Goal: Information Seeking & Learning: Learn about a topic

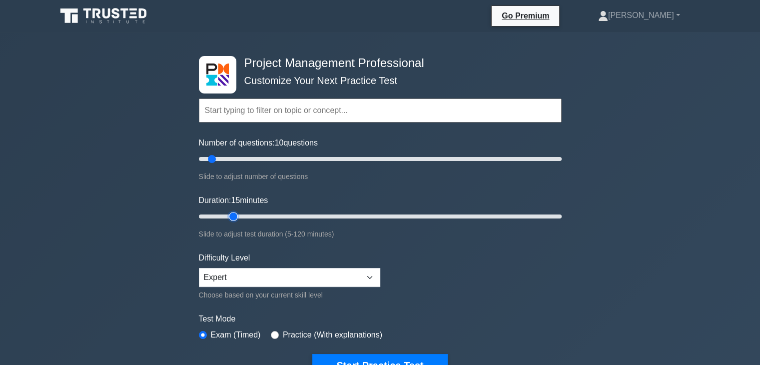
drag, startPoint x: 220, startPoint y: 215, endPoint x: 228, endPoint y: 215, distance: 8.0
type input "15"
click at [228, 215] on input "Duration: 15 minutes" at bounding box center [380, 216] width 363 height 12
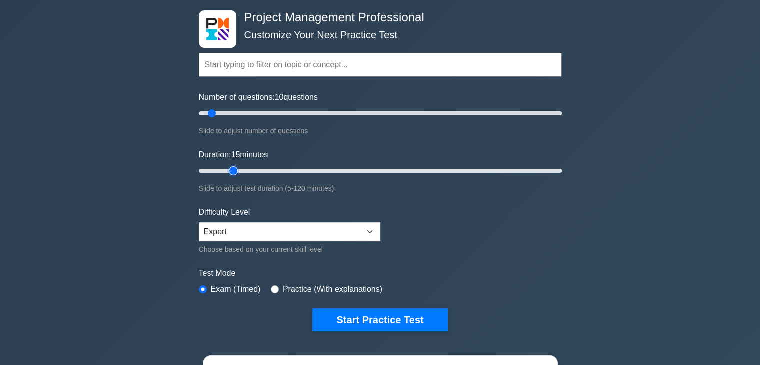
scroll to position [100, 0]
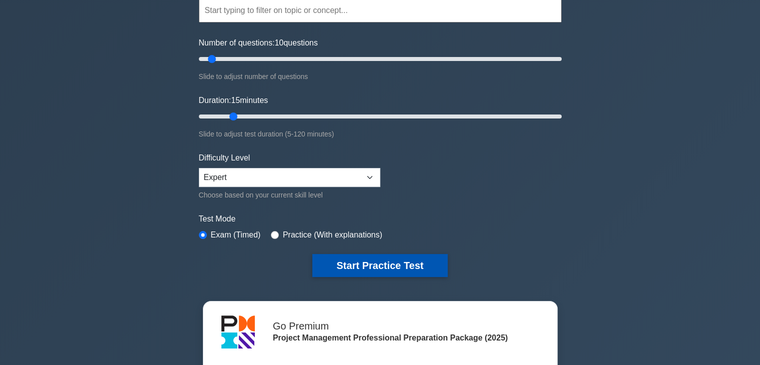
click at [370, 269] on button "Start Practice Test" at bounding box center [379, 265] width 135 height 23
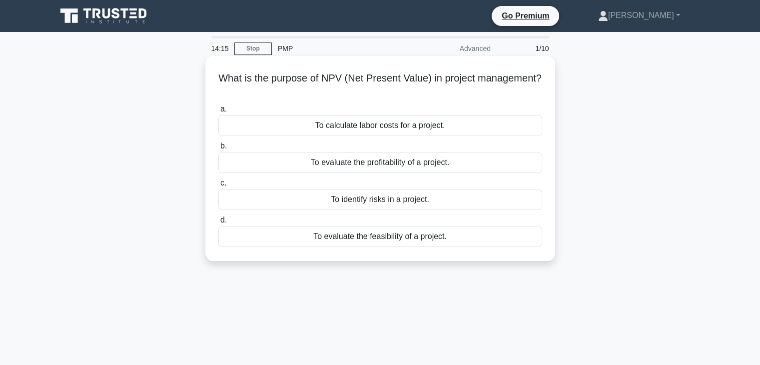
click at [411, 166] on div "To evaluate the profitability of a project." at bounding box center [380, 162] width 324 height 21
click at [218, 149] on input "b. To evaluate the profitability of a project." at bounding box center [218, 146] width 0 height 6
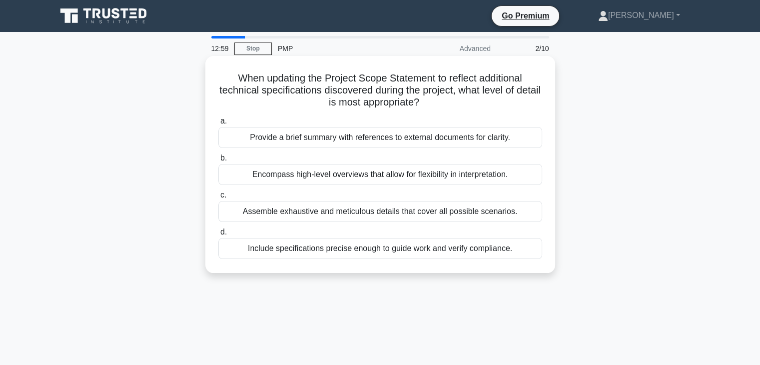
click at [354, 142] on div "Provide a brief summary with references to external documents for clarity." at bounding box center [380, 137] width 324 height 21
click at [218, 124] on input "a. Provide a brief summary with references to external documents for clarity." at bounding box center [218, 121] width 0 height 6
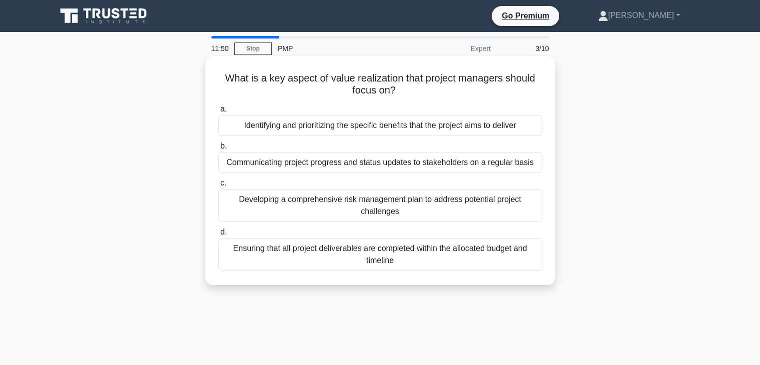
click at [411, 256] on div "Ensuring that all project deliverables are completed within the allocated budge…" at bounding box center [380, 254] width 324 height 33
click at [218, 235] on input "d. Ensuring that all project deliverables are completed within the allocated bu…" at bounding box center [218, 232] width 0 height 6
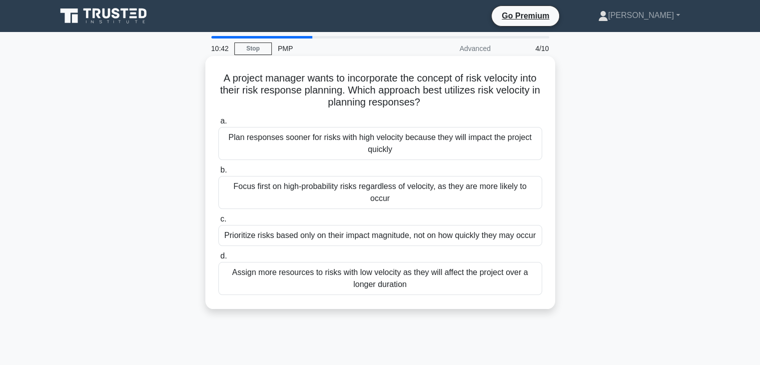
click at [423, 149] on div "Plan responses sooner for risks with high velocity because they will impact the…" at bounding box center [380, 143] width 324 height 33
click at [218, 124] on input "a. Plan responses sooner for risks with high velocity because they will impact …" at bounding box center [218, 121] width 0 height 6
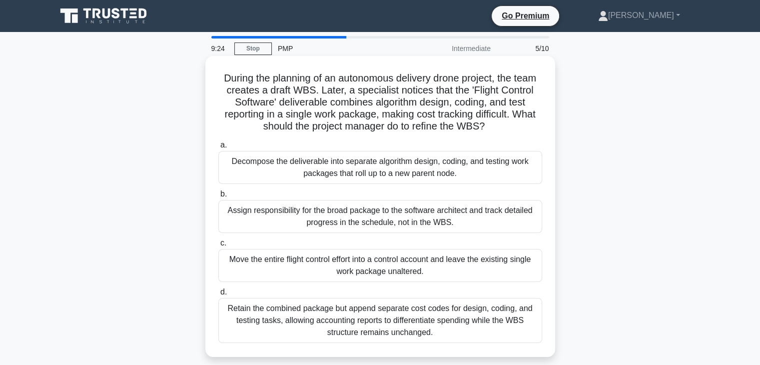
click at [458, 170] on div "Decompose the deliverable into separate algorithm design, coding, and testing w…" at bounding box center [380, 167] width 324 height 33
click at [218, 148] on input "a. Decompose the deliverable into separate algorithm design, coding, and testin…" at bounding box center [218, 145] width 0 height 6
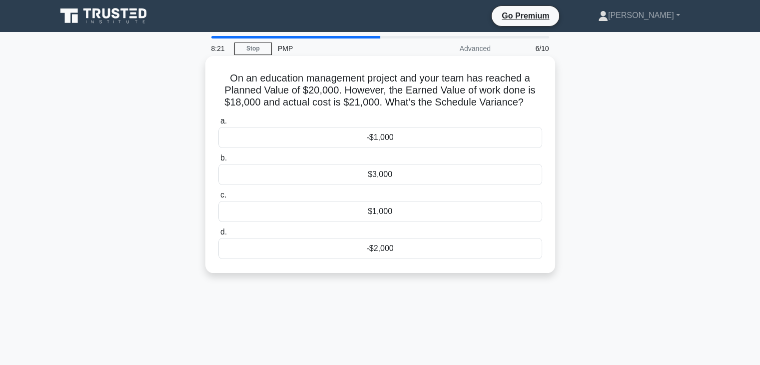
click at [470, 247] on div "-$2,000" at bounding box center [380, 248] width 324 height 21
click at [218, 235] on input "d. -$2,000" at bounding box center [218, 232] width 0 height 6
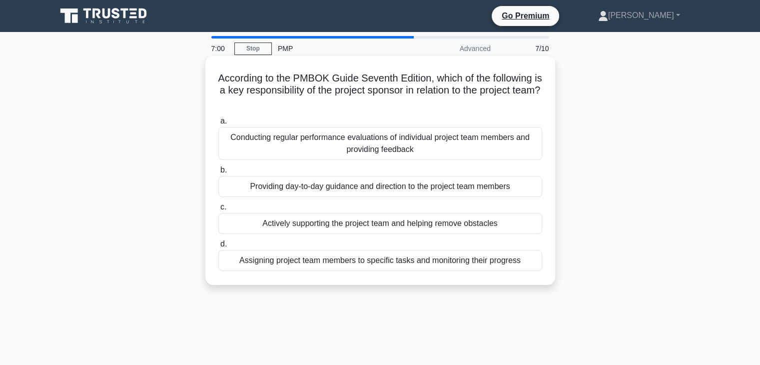
click at [431, 226] on div "Actively supporting the project team and helping remove obstacles" at bounding box center [380, 223] width 324 height 21
click at [218, 210] on input "c. Actively supporting the project team and helping remove obstacles" at bounding box center [218, 207] width 0 height 6
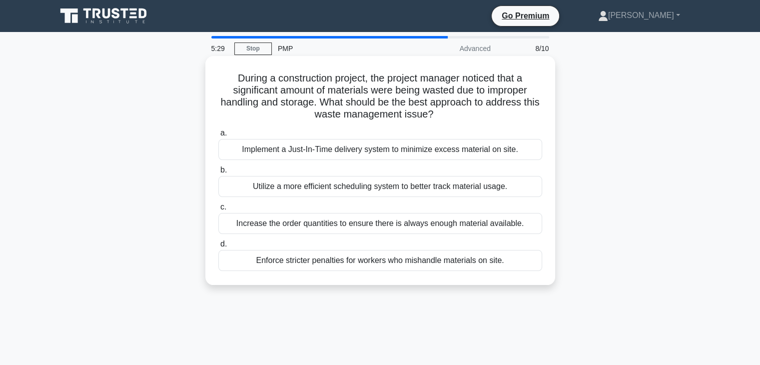
click at [344, 153] on div "Implement a Just-In-Time delivery system to minimize excess material on site." at bounding box center [380, 149] width 324 height 21
click at [218, 136] on input "a. Implement a Just-In-Time delivery system to minimize excess material on site." at bounding box center [218, 133] width 0 height 6
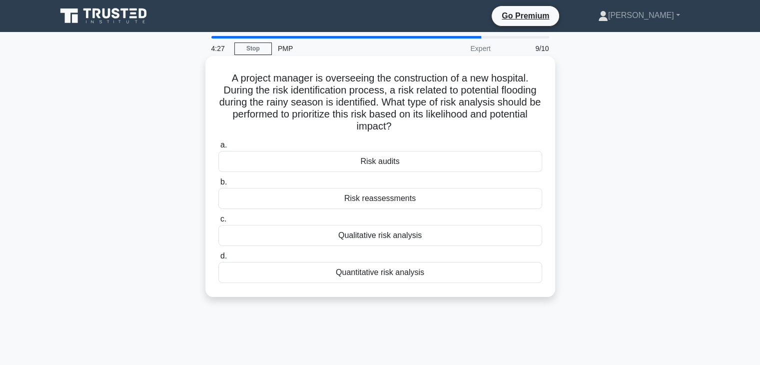
click at [445, 276] on div "Quantitative risk analysis" at bounding box center [380, 272] width 324 height 21
click at [218, 259] on input "d. Quantitative risk analysis" at bounding box center [218, 256] width 0 height 6
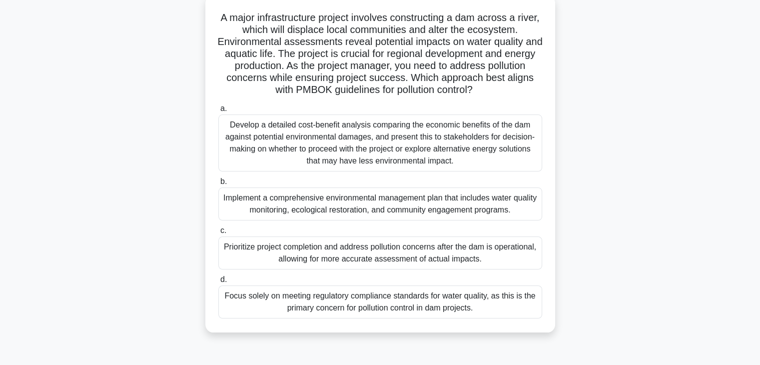
scroll to position [100, 0]
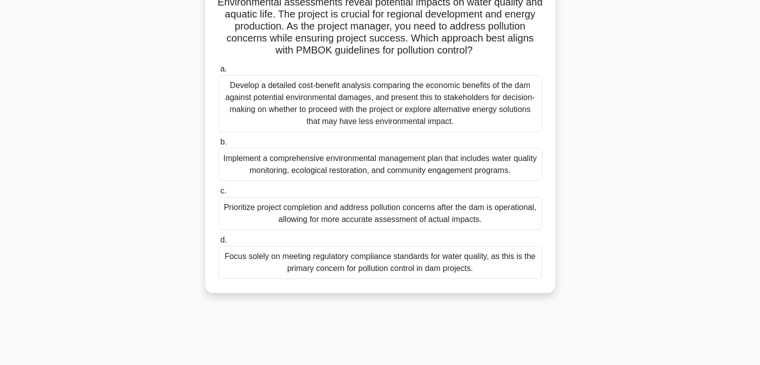
click at [452, 168] on div "Implement a comprehensive environmental management plan that includes water qua…" at bounding box center [380, 164] width 324 height 33
click at [218, 145] on input "b. Implement a comprehensive environmental management plan that includes water …" at bounding box center [218, 142] width 0 height 6
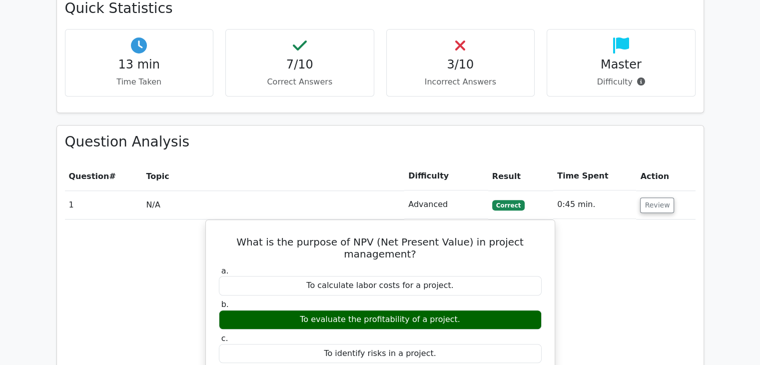
scroll to position [700, 0]
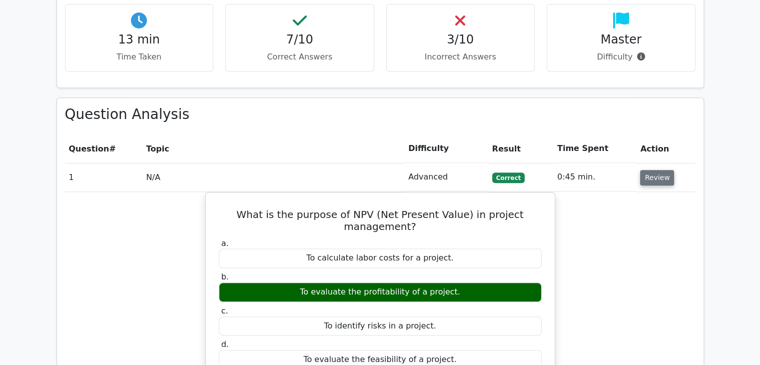
click at [648, 170] on button "Review" at bounding box center [657, 177] width 34 height 15
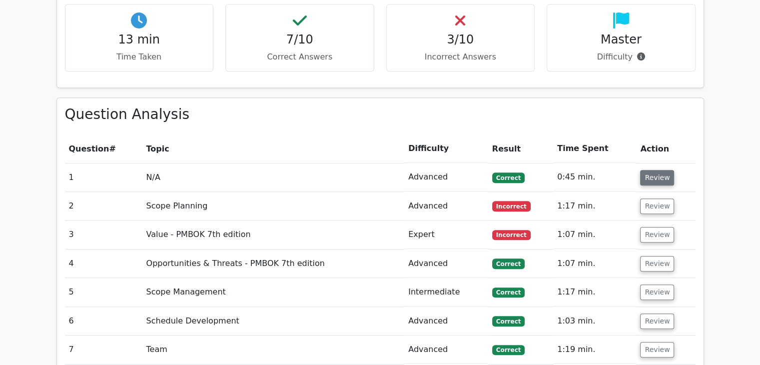
click at [653, 170] on button "Review" at bounding box center [657, 177] width 34 height 15
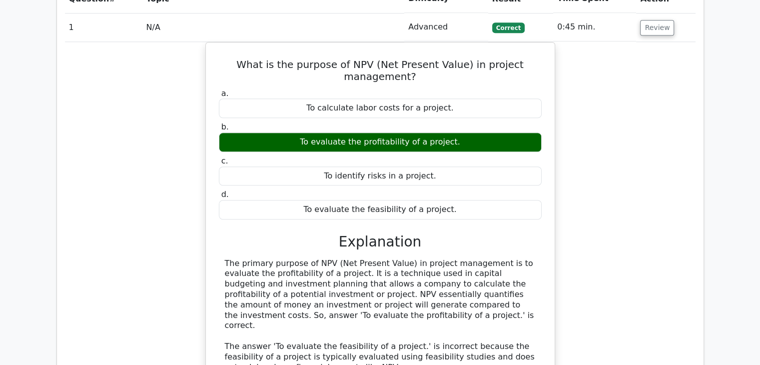
scroll to position [800, 0]
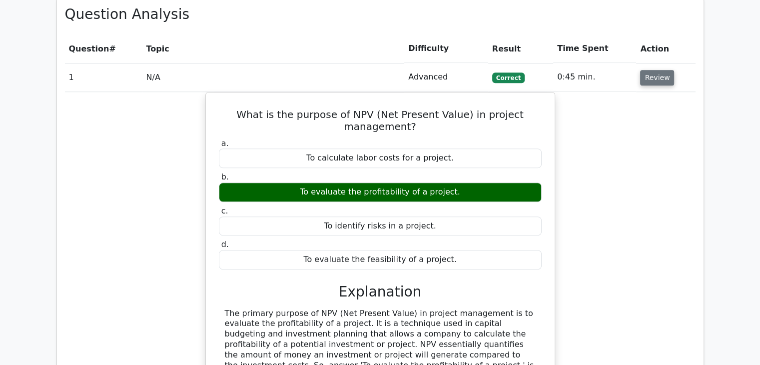
click at [652, 70] on button "Review" at bounding box center [657, 77] width 34 height 15
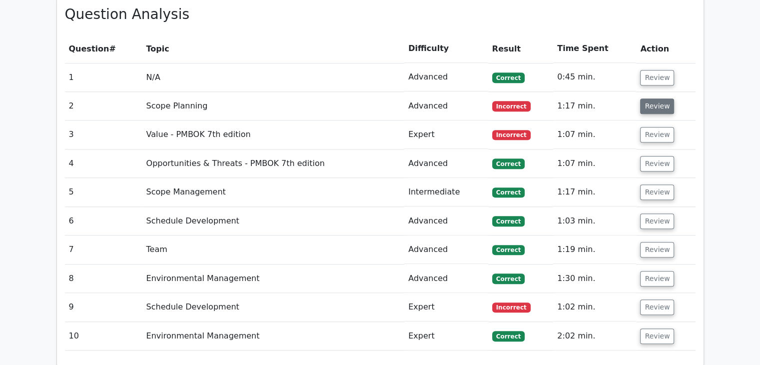
click at [650, 98] on button "Review" at bounding box center [657, 105] width 34 height 15
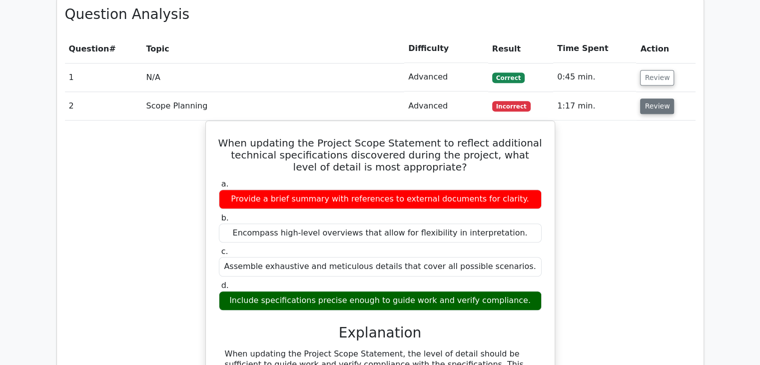
click at [654, 98] on button "Review" at bounding box center [657, 105] width 34 height 15
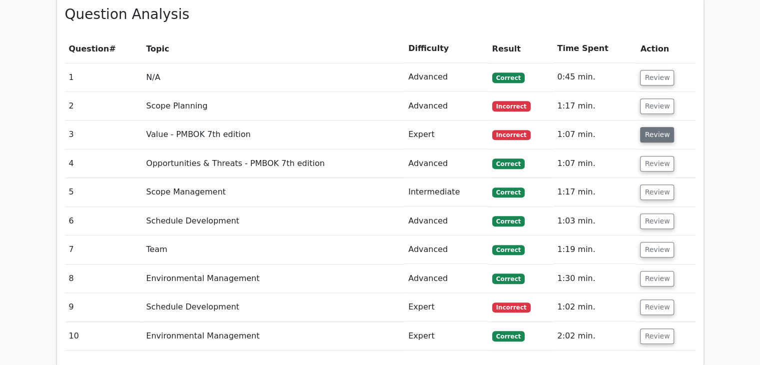
click at [650, 127] on button "Review" at bounding box center [657, 134] width 34 height 15
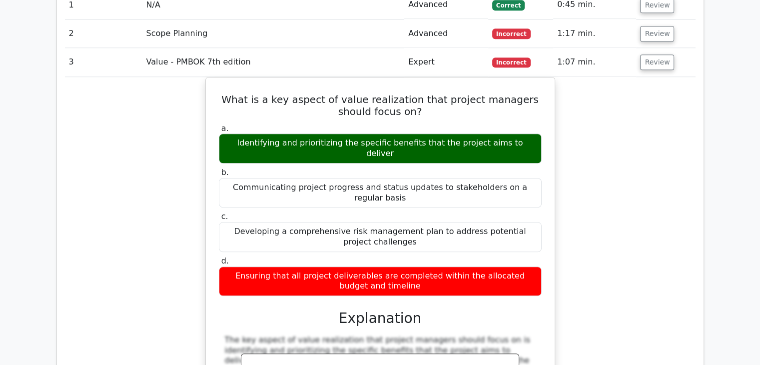
scroll to position [850, 0]
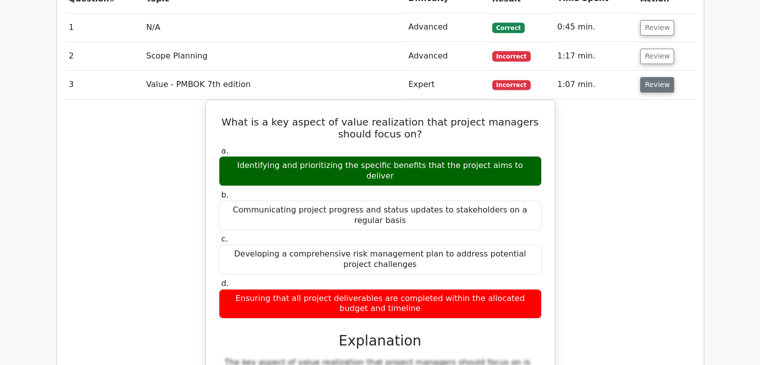
click at [659, 77] on button "Review" at bounding box center [657, 84] width 34 height 15
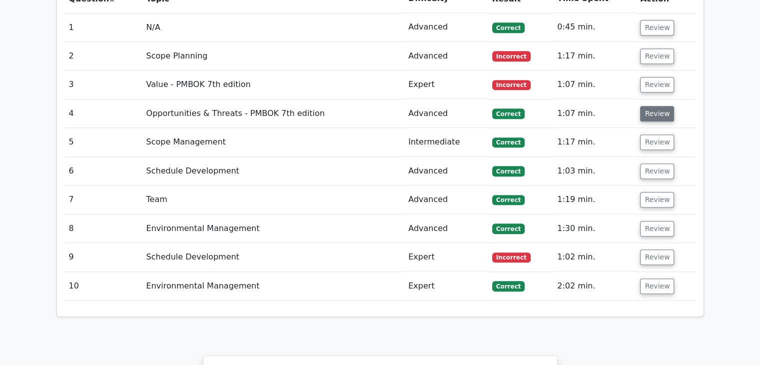
click at [653, 106] on button "Review" at bounding box center [657, 113] width 34 height 15
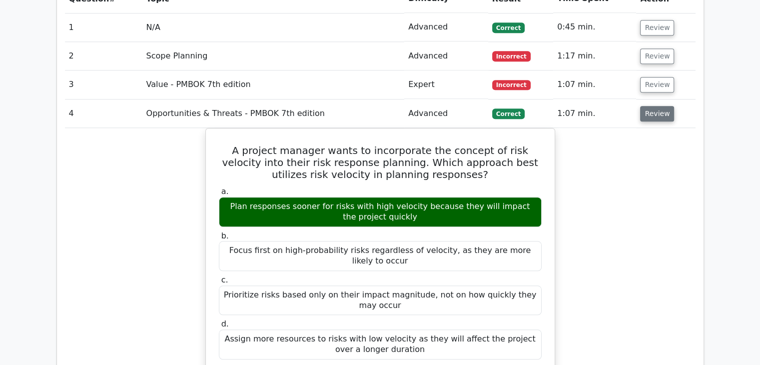
click at [655, 106] on button "Review" at bounding box center [657, 113] width 34 height 15
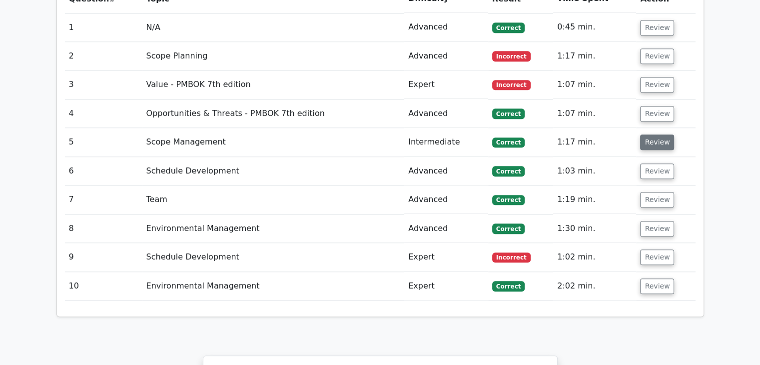
click at [654, 134] on button "Review" at bounding box center [657, 141] width 34 height 15
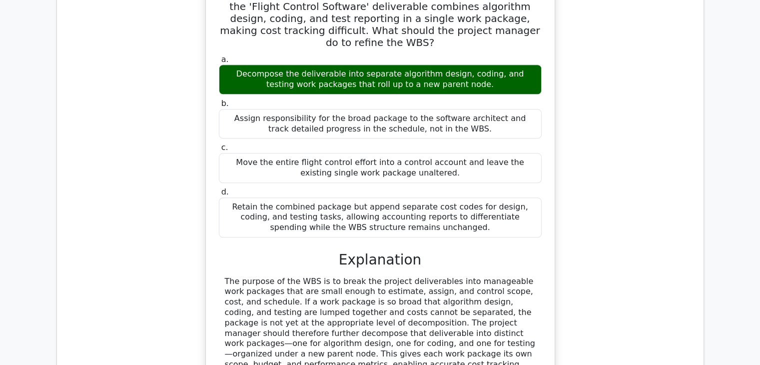
scroll to position [800, 0]
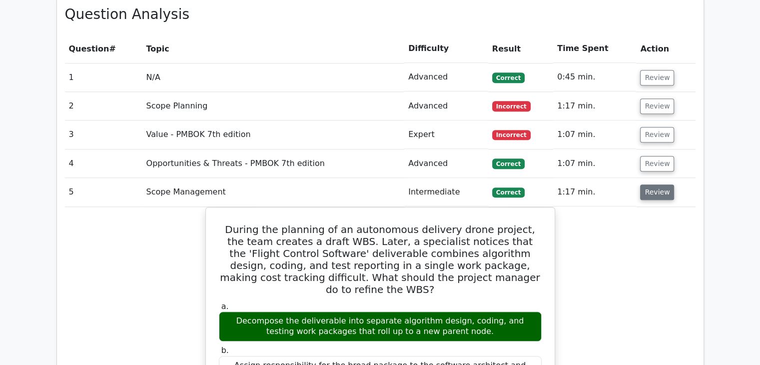
click at [653, 184] on button "Review" at bounding box center [657, 191] width 34 height 15
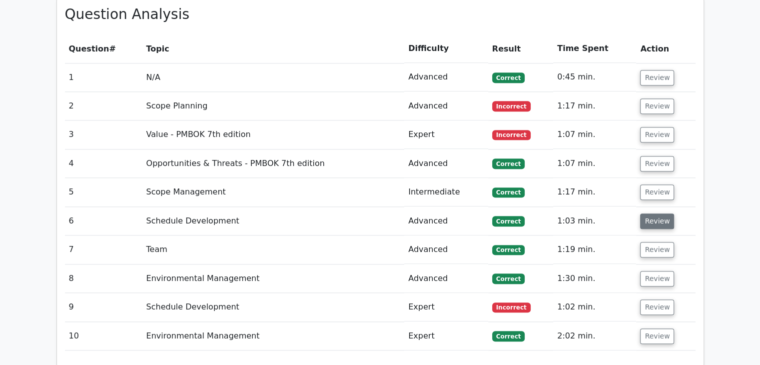
click at [652, 213] on button "Review" at bounding box center [657, 220] width 34 height 15
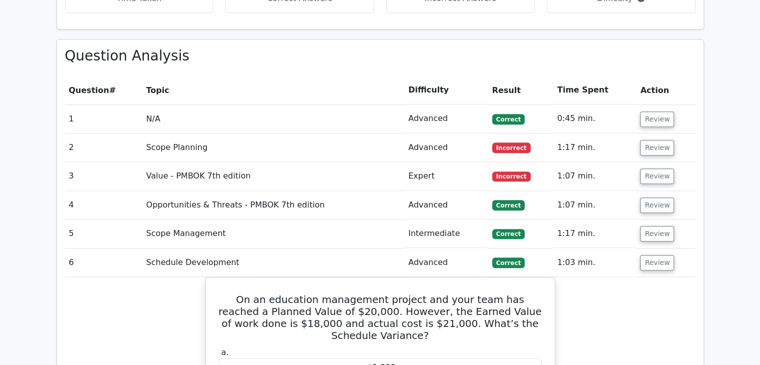
scroll to position [750, 0]
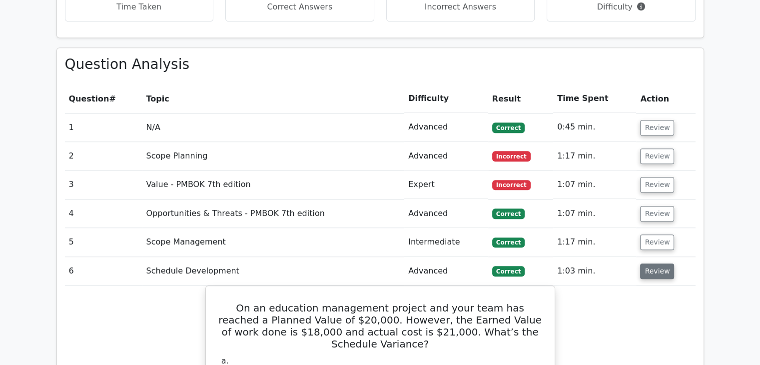
click at [651, 263] on button "Review" at bounding box center [657, 270] width 34 height 15
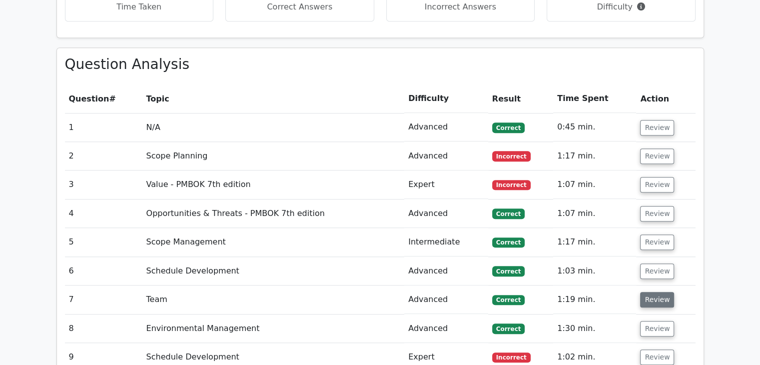
click at [652, 292] on button "Review" at bounding box center [657, 299] width 34 height 15
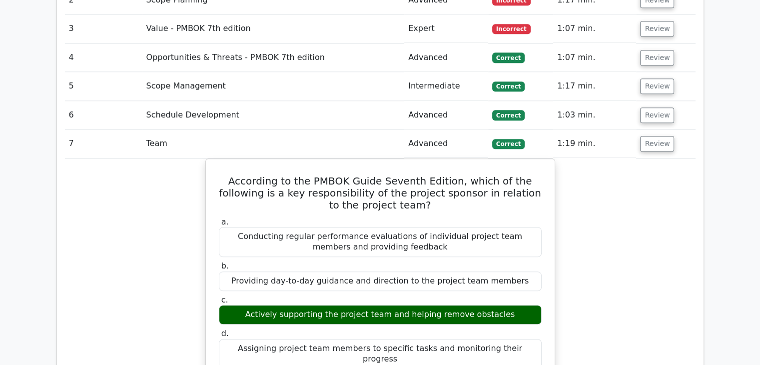
scroll to position [900, 0]
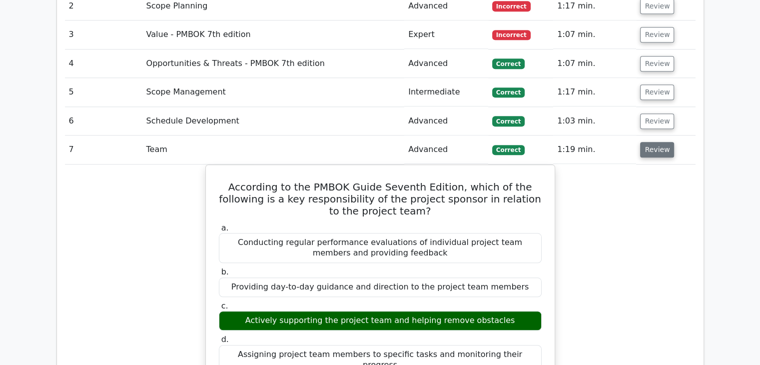
click at [647, 142] on button "Review" at bounding box center [657, 149] width 34 height 15
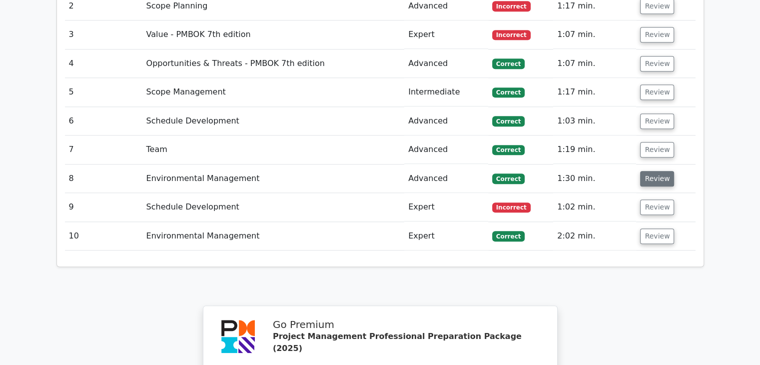
click at [646, 171] on button "Review" at bounding box center [657, 178] width 34 height 15
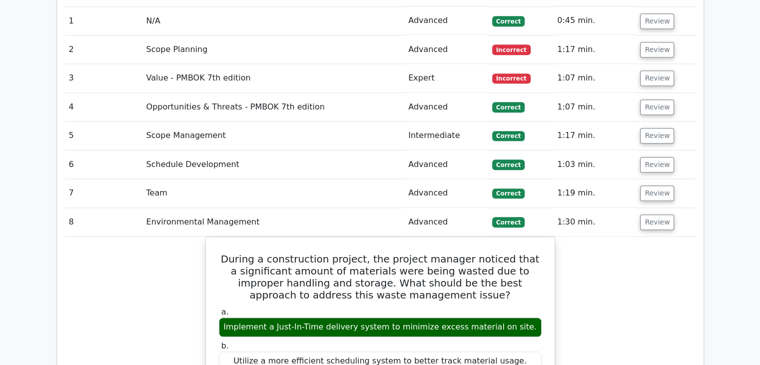
scroll to position [850, 0]
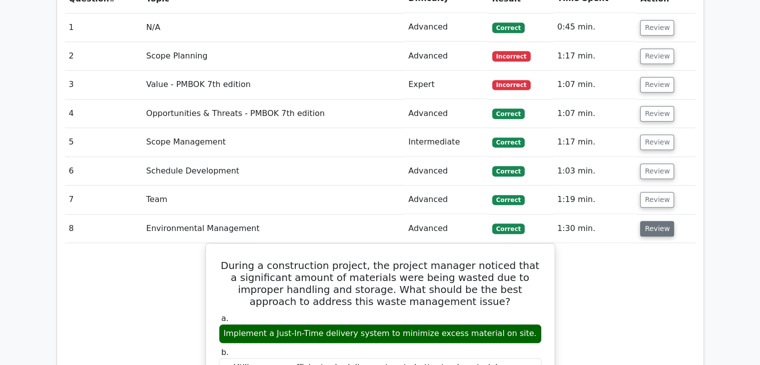
click at [648, 221] on button "Review" at bounding box center [657, 228] width 34 height 15
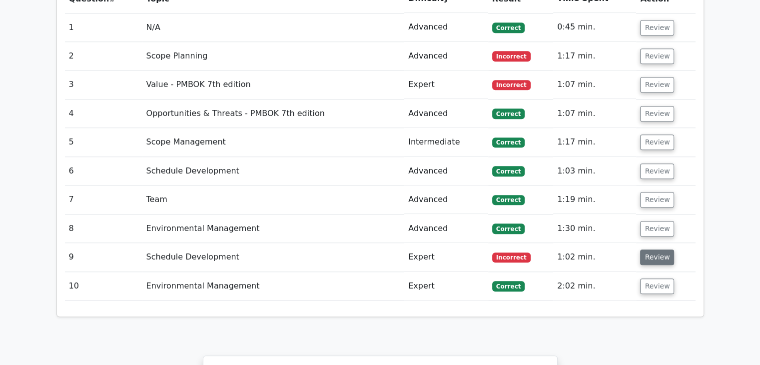
click at [651, 249] on button "Review" at bounding box center [657, 256] width 34 height 15
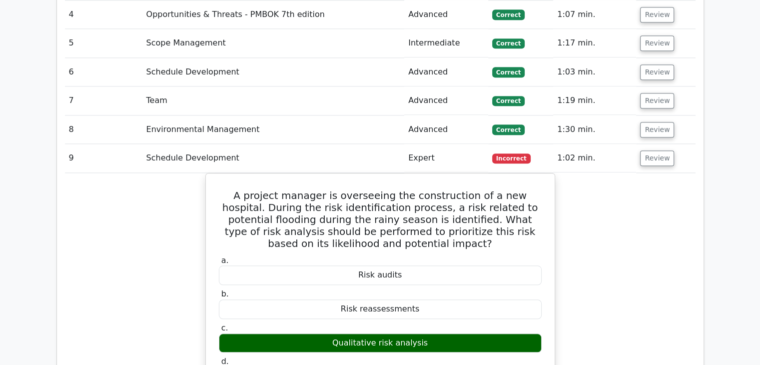
scroll to position [900, 0]
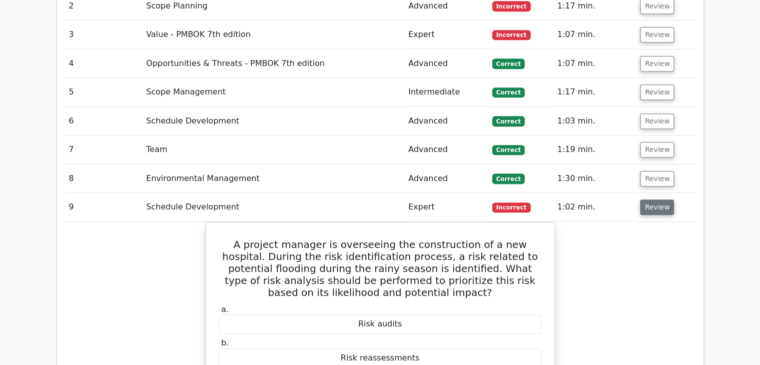
click at [650, 199] on button "Review" at bounding box center [657, 206] width 34 height 15
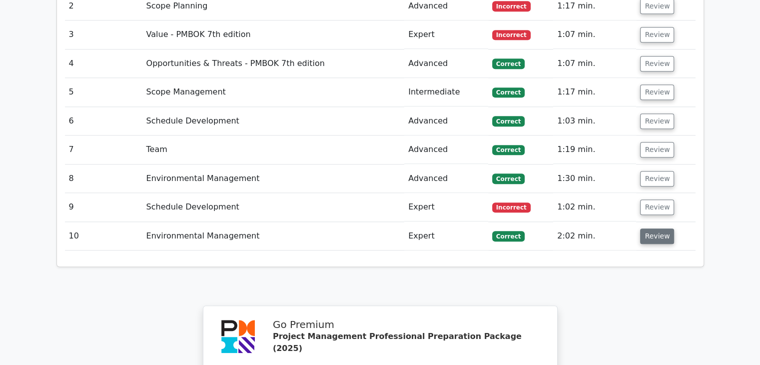
click at [654, 228] on button "Review" at bounding box center [657, 235] width 34 height 15
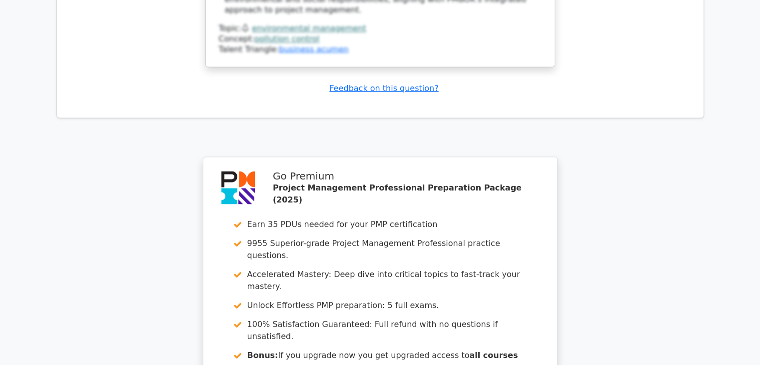
scroll to position [1969, 0]
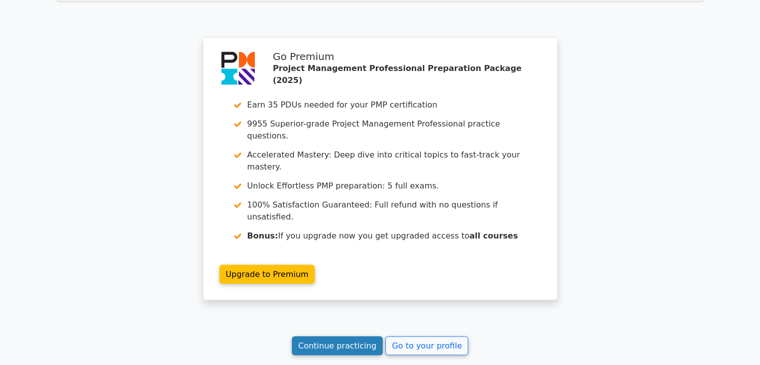
click at [348, 336] on link "Continue practicing" at bounding box center [337, 345] width 91 height 19
